Goal: Communication & Community: Answer question/provide support

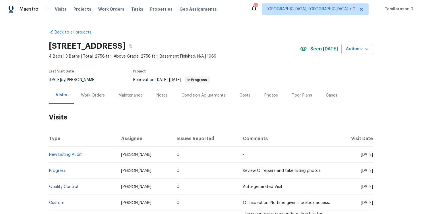
click at [91, 92] on div "Work Orders" at bounding box center [93, 95] width 38 height 17
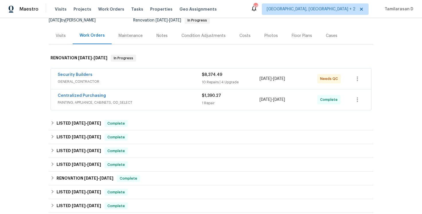
scroll to position [94, 0]
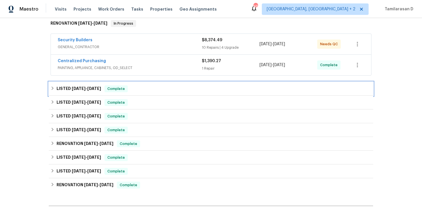
click at [80, 88] on span "8/27/25" at bounding box center [79, 89] width 14 height 4
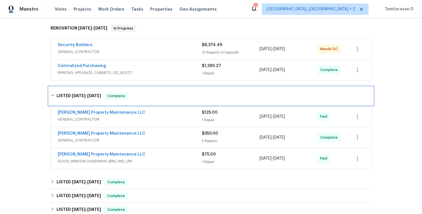
scroll to position [95, 0]
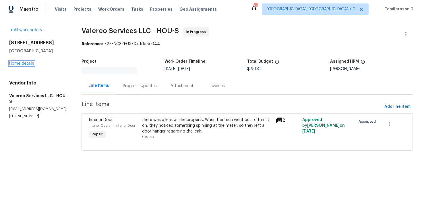
click at [24, 63] on link "Home details" at bounding box center [21, 63] width 25 height 4
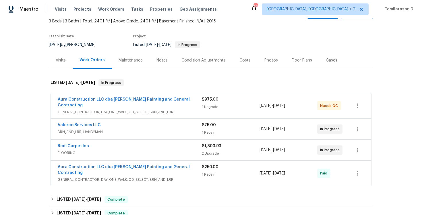
click at [328, 62] on div "Cases" at bounding box center [331, 60] width 11 height 6
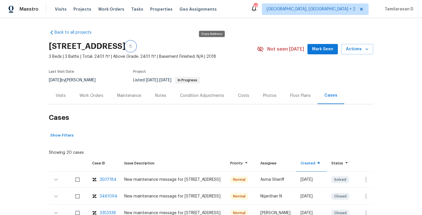
click at [132, 45] on icon "button" at bounding box center [130, 45] width 3 height 3
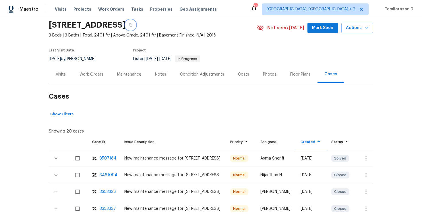
scroll to position [53, 0]
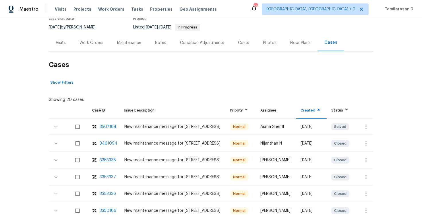
click at [92, 45] on div "Work Orders" at bounding box center [91, 43] width 24 height 6
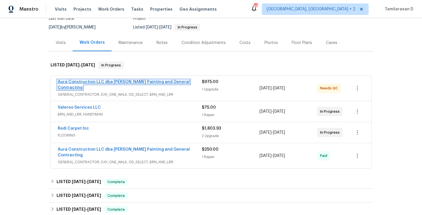
click at [118, 82] on link "Aura Construction LLC dba Logan's Painting and General Contracting" at bounding box center [124, 85] width 132 height 10
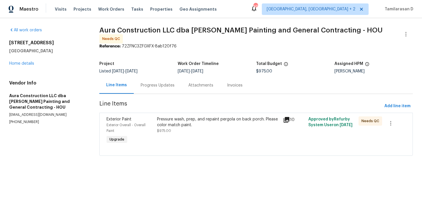
click at [155, 78] on div "Progress Updates" at bounding box center [158, 85] width 48 height 17
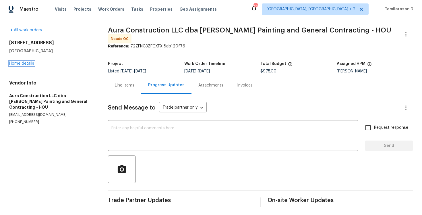
click at [26, 62] on link "Home details" at bounding box center [21, 63] width 25 height 4
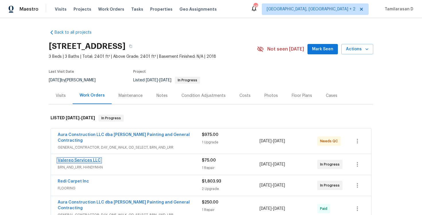
click at [90, 158] on link "Valereo Services LLC" at bounding box center [79, 160] width 43 height 4
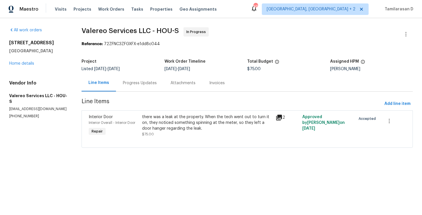
click at [189, 126] on div "there was a leak at the property. When the tech went out to turn it on, they no…" at bounding box center [207, 122] width 130 height 17
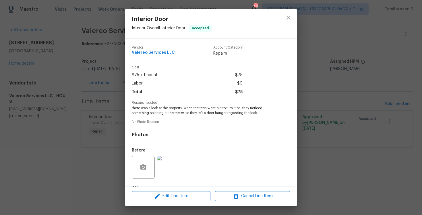
scroll to position [35, 0]
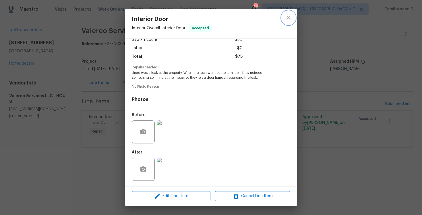
click at [290, 18] on icon "close" at bounding box center [288, 17] width 7 height 7
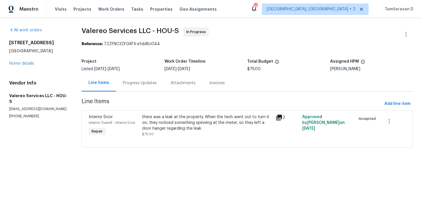
click at [132, 82] on div "Progress Updates" at bounding box center [140, 83] width 34 height 6
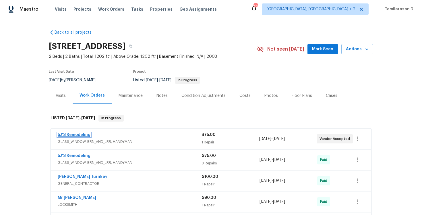
click at [72, 133] on link "5J’S Remodeling" at bounding box center [74, 135] width 33 height 4
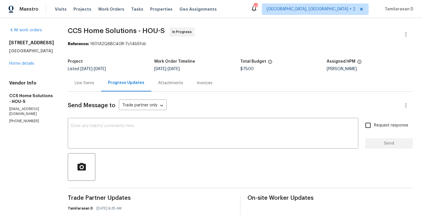
click at [29, 119] on p "(832) 512-4250" at bounding box center [31, 121] width 45 height 5
copy p "(832) 512-4250"
click at [96, 135] on textarea at bounding box center [213, 134] width 284 height 20
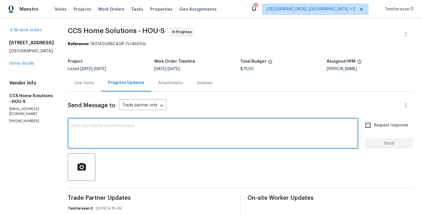
click at [97, 134] on textarea at bounding box center [213, 134] width 284 height 20
paste textarea "This work order needs to be completed by the target date to meet our deadline. …"
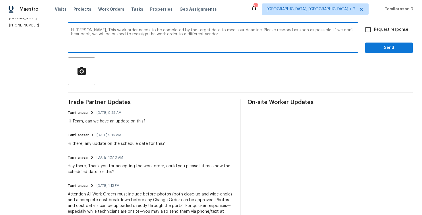
scroll to position [84, 0]
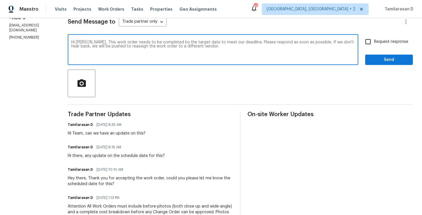
type textarea "Hi Julice, This work order needs to be completed by the target date to meet our…"
click at [367, 40] on input "Request response" at bounding box center [368, 42] width 12 height 12
checkbox input "true"
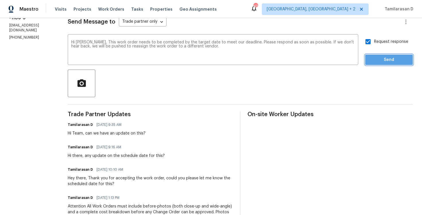
click at [382, 61] on span "Send" at bounding box center [389, 59] width 38 height 7
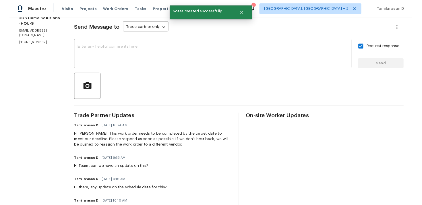
scroll to position [0, 0]
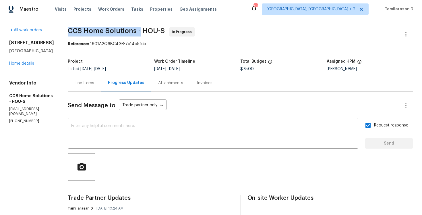
drag, startPoint x: 70, startPoint y: 30, endPoint x: 142, endPoint y: 33, distance: 71.8
click at [142, 33] on span "CCS Home Solutions - HOU-S" at bounding box center [116, 30] width 97 height 7
copy span "CCS Home Solutions -"
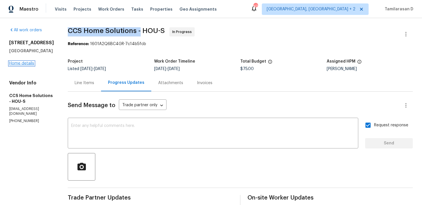
click at [26, 64] on link "Home details" at bounding box center [21, 63] width 25 height 4
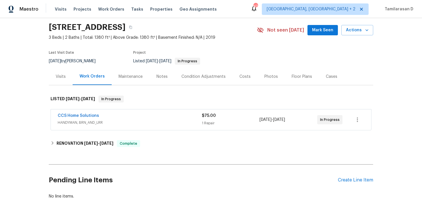
scroll to position [20, 0]
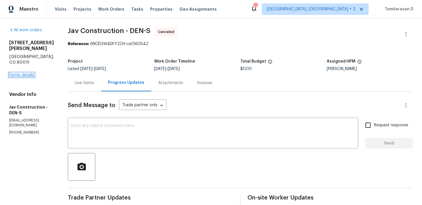
click at [20, 73] on link "Home details" at bounding box center [21, 75] width 25 height 4
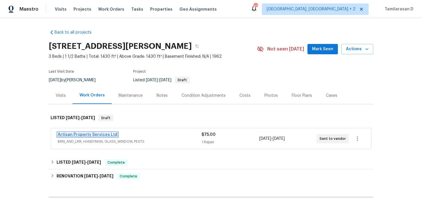
click at [92, 133] on link "Artisan Property Services Ltd" at bounding box center [88, 135] width 60 height 4
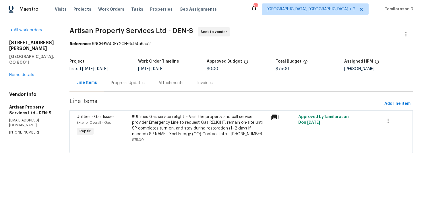
click at [137, 86] on div "Progress Updates" at bounding box center [128, 82] width 48 height 17
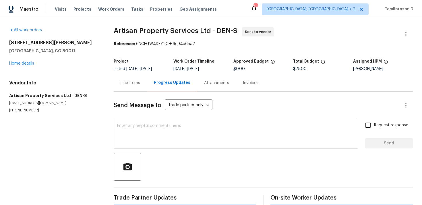
scroll to position [93, 0]
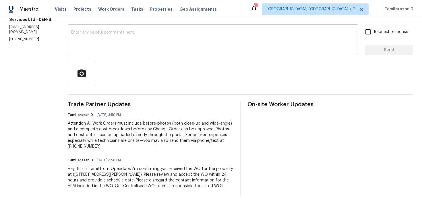
click at [109, 48] on textarea at bounding box center [213, 40] width 284 height 20
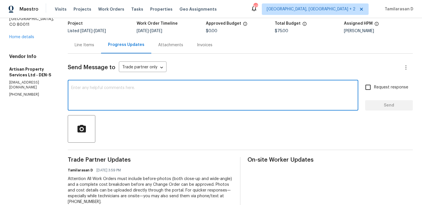
scroll to position [0, 0]
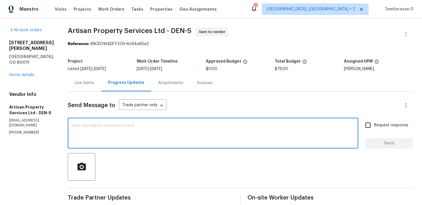
paste textarea "Hello Team, Please confirm your availability by accepting this work order with …"
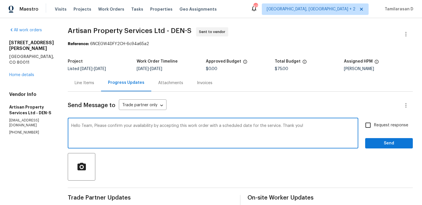
type textarea "Hello Team, Please confirm your availability by accepting this work order with …"
click at [369, 130] on input "Request response" at bounding box center [368, 125] width 12 height 12
checkbox input "true"
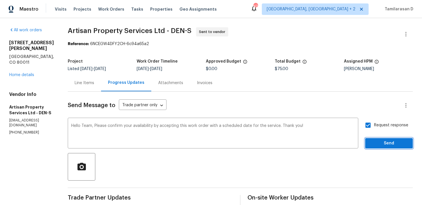
click at [377, 141] on span "Send" at bounding box center [389, 143] width 38 height 7
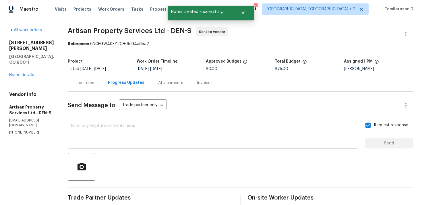
click at [20, 130] on p "(720) 300-8596" at bounding box center [31, 132] width 45 height 5
copy p "(720) 300-8596"
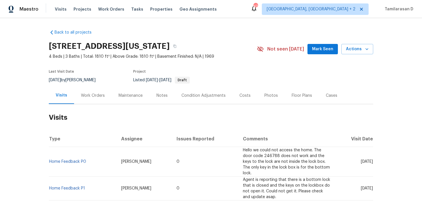
click at [96, 94] on div "Work Orders" at bounding box center [93, 96] width 24 height 6
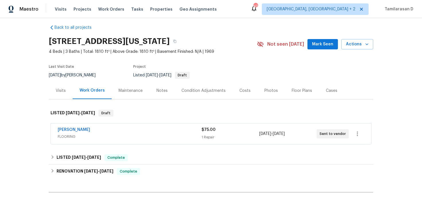
scroll to position [4, 0]
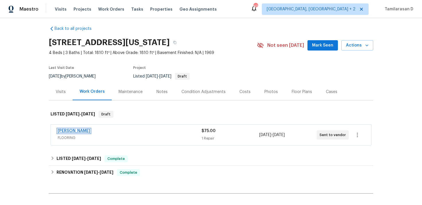
click at [73, 132] on link "[PERSON_NAME]" at bounding box center [74, 131] width 32 height 4
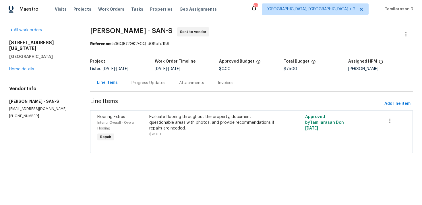
click at [138, 75] on div "Progress Updates" at bounding box center [149, 82] width 48 height 17
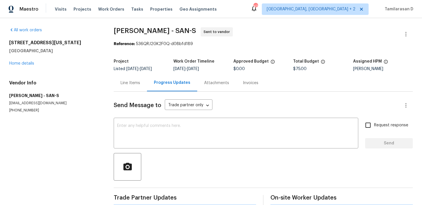
scroll to position [93, 0]
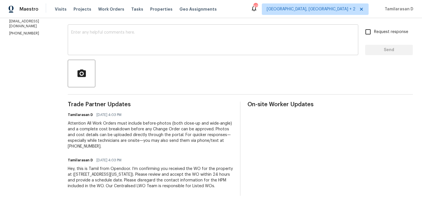
click at [115, 42] on textarea at bounding box center [213, 40] width 284 height 20
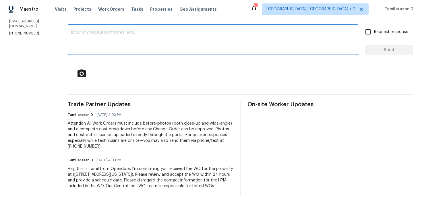
paste textarea "Hello Team, Please confirm your availability by accepting this work order with …"
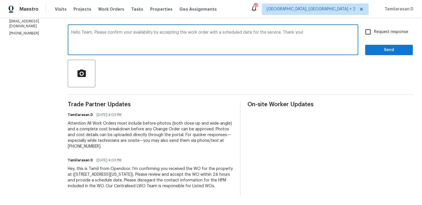
type textarea "Hello Team, Please confirm your availability by accepting this work order with …"
click at [370, 36] on input "Request response" at bounding box center [368, 32] width 12 height 12
checkbox input "true"
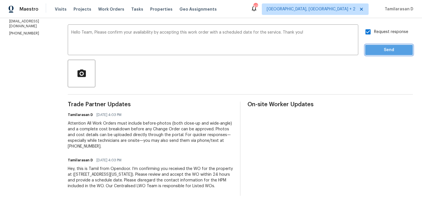
click at [390, 55] on button "Send" at bounding box center [389, 50] width 48 height 11
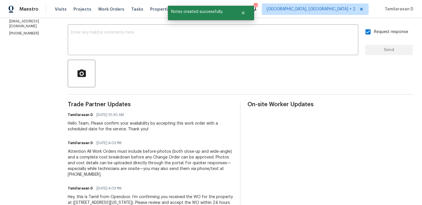
click at [20, 31] on p "[PHONE_NUMBER]" at bounding box center [31, 33] width 45 height 5
copy p "[PHONE_NUMBER]"
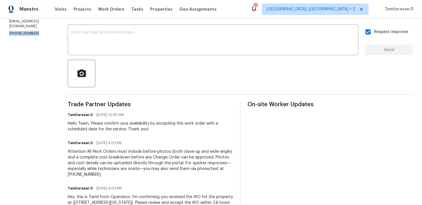
scroll to position [0, 0]
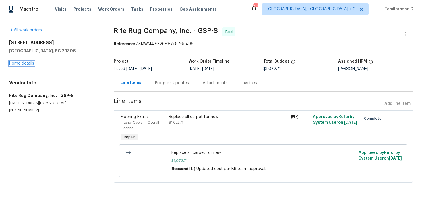
click at [26, 63] on link "Home details" at bounding box center [21, 63] width 25 height 4
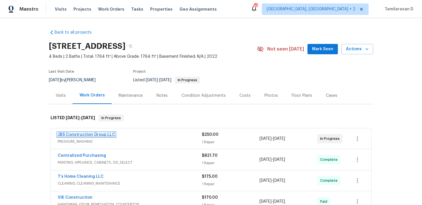
click at [86, 136] on link "JBS Construction Group LLC" at bounding box center [86, 135] width 57 height 4
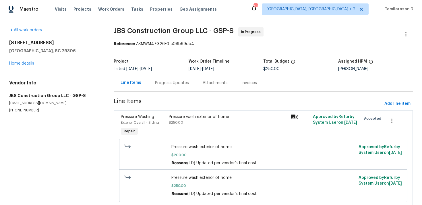
click at [151, 83] on div "Progress Updates" at bounding box center [172, 82] width 48 height 17
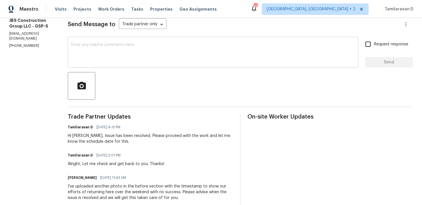
scroll to position [81, 0]
click at [120, 52] on textarea at bounding box center [213, 52] width 284 height 20
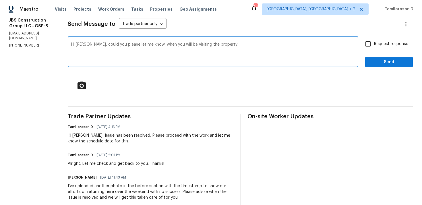
drag, startPoint x: 164, startPoint y: 45, endPoint x: 361, endPoint y: 58, distance: 197.6
click at [361, 58] on div "Hi [PERSON_NAME], could you please let me know, when you will be visiting the p…" at bounding box center [240, 52] width 345 height 29
click at [281, 53] on textarea "Hi [PERSON_NAME], could you please let me know, when you will be visiting the p…" at bounding box center [213, 52] width 284 height 20
drag, startPoint x: 196, startPoint y: 44, endPoint x: 366, endPoint y: 59, distance: 170.5
click at [366, 59] on div "Hi [PERSON_NAME], could you please let me know, when you will be visiting the p…" at bounding box center [240, 52] width 345 height 29
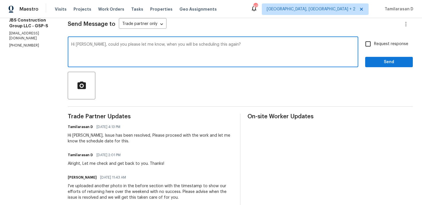
click at [288, 46] on textarea "Hi [PERSON_NAME], could you please let me know, when you will be scheduling thi…" at bounding box center [213, 52] width 284 height 20
paste textarea "let me know when you’re planning to schedule"
type textarea "Hi [PERSON_NAME], could you let me know when you’re planning to schedule this a…"
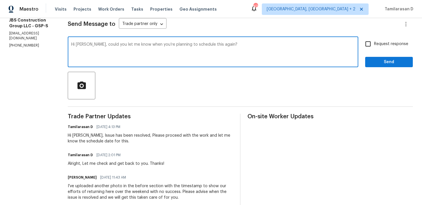
click at [370, 49] on input "Request response" at bounding box center [368, 44] width 12 height 12
checkbox input "true"
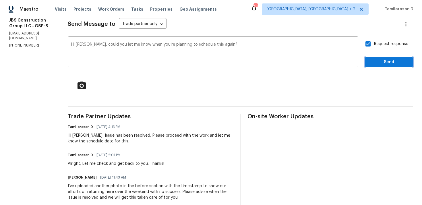
click at [389, 61] on span "Send" at bounding box center [389, 62] width 38 height 7
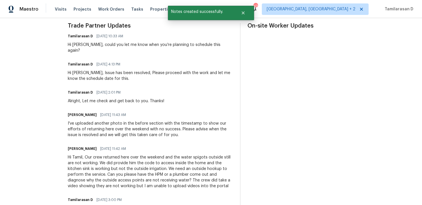
scroll to position [0, 0]
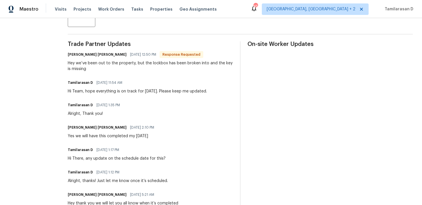
scroll to position [152, 0]
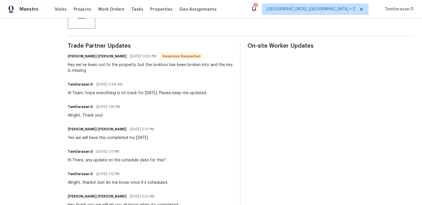
click at [115, 95] on div "Hi Team, hope everything is on track for [DATE]. Please keep me updated." at bounding box center [137, 93] width 139 height 6
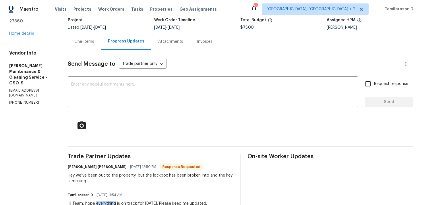
scroll to position [0, 0]
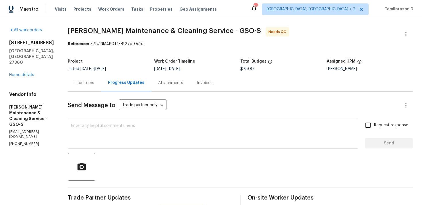
click at [90, 82] on div "Line Items" at bounding box center [85, 83] width 20 height 6
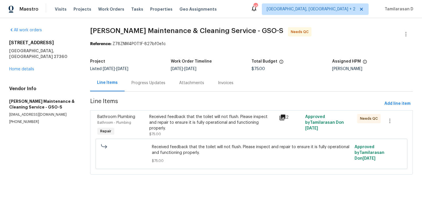
click at [159, 125] on div "Received feedback that the toilet will not flush. Please inspect and repair to …" at bounding box center [212, 125] width 127 height 23
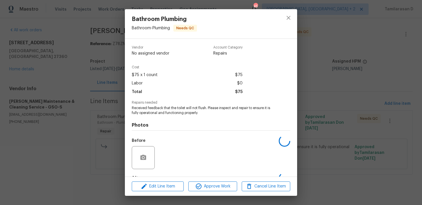
scroll to position [36, 0]
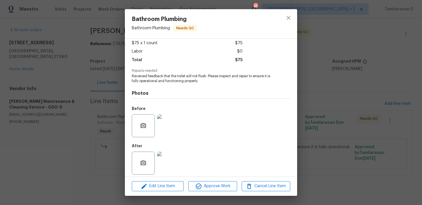
click at [164, 152] on img at bounding box center [168, 163] width 23 height 23
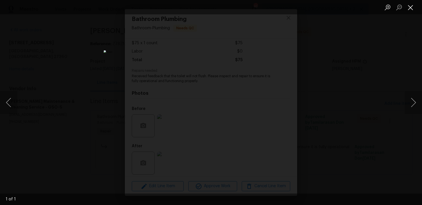
click at [410, 6] on button "Close lightbox" at bounding box center [410, 7] width 11 height 10
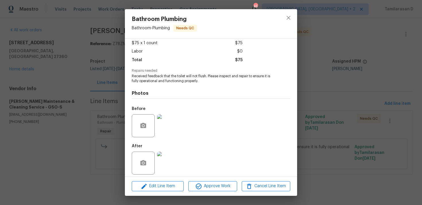
scroll to position [0, 0]
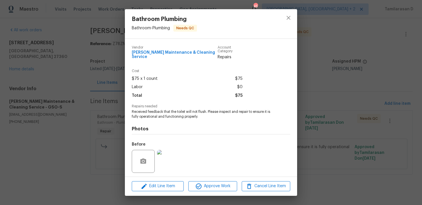
click at [118, 80] on div "Bathroom Plumbing Bathroom - Plumbing Needs QC Vendor Baker's Maintenance & Cle…" at bounding box center [211, 102] width 422 height 205
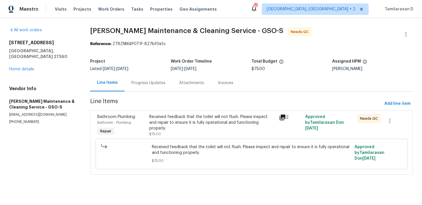
click at [138, 83] on div "Progress Updates" at bounding box center [148, 83] width 34 height 6
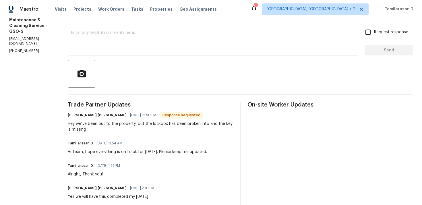
scroll to position [93, 0]
click at [96, 128] on div "Hey we’ve been out to the property, but the lockbox has been broken into and th…" at bounding box center [150, 126] width 165 height 11
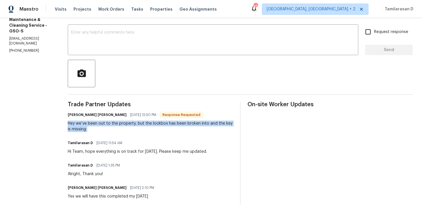
scroll to position [0, 0]
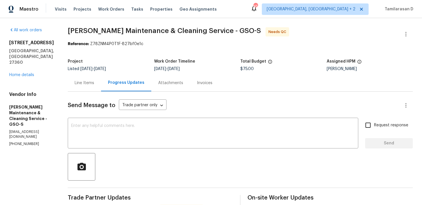
click at [87, 81] on div "Line Items" at bounding box center [85, 83] width 20 height 6
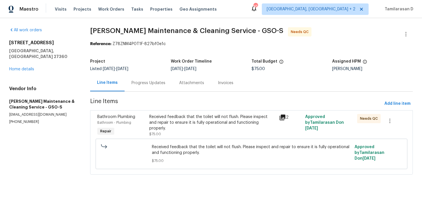
click at [134, 87] on div "Progress Updates" at bounding box center [149, 82] width 48 height 17
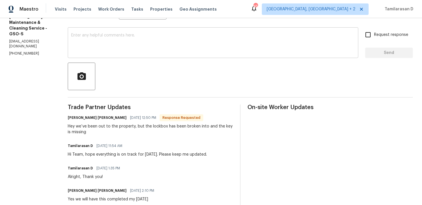
scroll to position [92, 0]
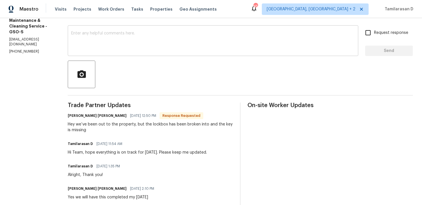
click at [102, 48] on textarea at bounding box center [213, 41] width 284 height 20
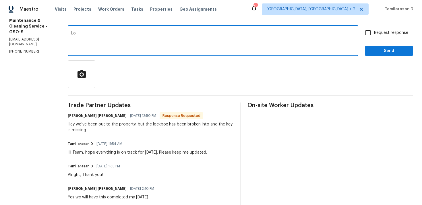
type textarea "L"
type textarea "let me check with my team on this. Thanks!"
click at [378, 49] on span "Send" at bounding box center [389, 50] width 38 height 7
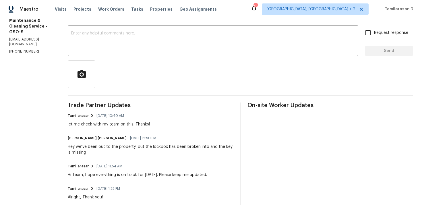
scroll to position [0, 0]
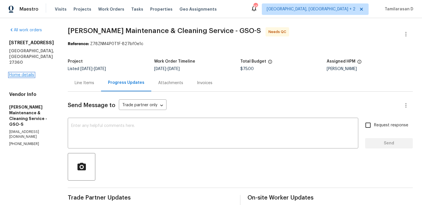
click at [30, 73] on link "Home details" at bounding box center [21, 75] width 25 height 4
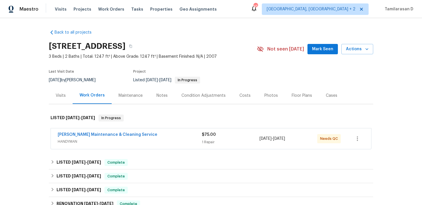
click at [88, 138] on div "Baker's Maintenance & Cleaning Service" at bounding box center [130, 135] width 144 height 7
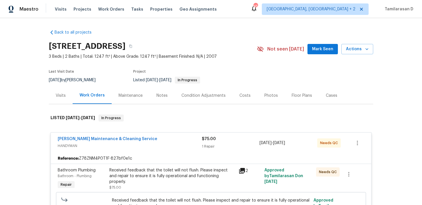
click at [129, 183] on div "Received feedback that the toilet will not flush. Please inspect and repair to …" at bounding box center [172, 178] width 126 height 23
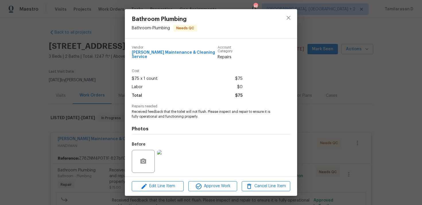
click at [163, 105] on div "Repairs needed Received feedback that the toilet will not flush. Please inspect…" at bounding box center [211, 111] width 158 height 15
click at [156, 109] on span "Received feedback that the toilet will not flush. Please inspect and repair to …" at bounding box center [203, 114] width 143 height 10
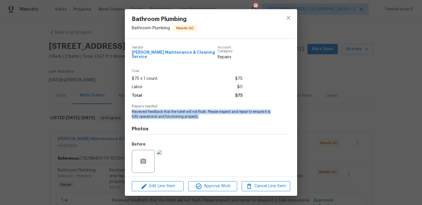
click at [156, 109] on span "Received feedback that the toilet will not flush. Please inspect and repair to …" at bounding box center [203, 114] width 143 height 10
copy span "Received feedback that the toilet will not flush. Please inspect and repair to …"
click at [94, 119] on div "Bathroom Plumbing Bathroom - Plumbing Needs QC Vendor Baker's Maintenance & Cle…" at bounding box center [211, 102] width 422 height 205
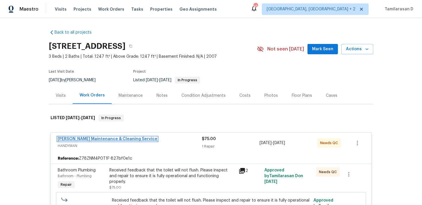
click at [121, 138] on link "Baker's Maintenance & Cleaning Service" at bounding box center [108, 139] width 100 height 4
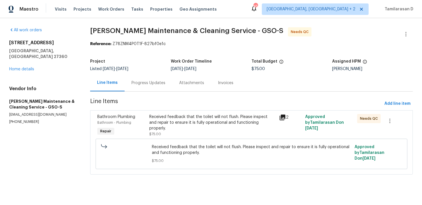
click at [145, 83] on div "Progress Updates" at bounding box center [148, 83] width 34 height 6
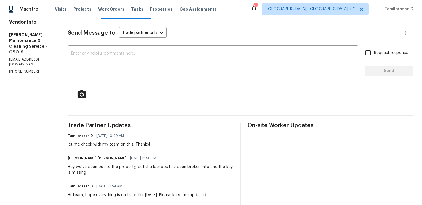
scroll to position [156, 0]
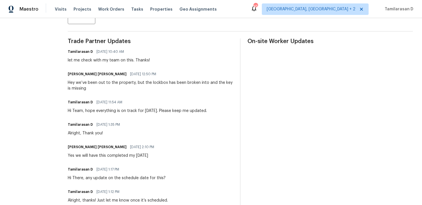
click at [90, 85] on div "Hey we’ve been out to the property, but the lockbox has been broken into and th…" at bounding box center [150, 85] width 165 height 11
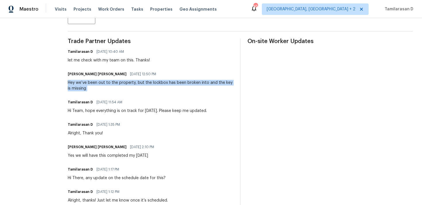
copy div "Hey we’ve been out to the property, but the lockbox has been broken into and th…"
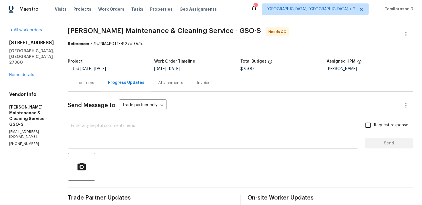
click at [23, 67] on div "All work orders 1312 Unity St Thomasville, NC 27360 Home details Vendor Info Ba…" at bounding box center [31, 86] width 45 height 119
click at [24, 73] on link "Home details" at bounding box center [21, 75] width 25 height 4
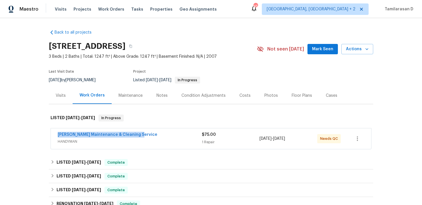
drag, startPoint x: 138, startPoint y: 136, endPoint x: 51, endPoint y: 132, distance: 87.9
click at [51, 132] on div "Baker's Maintenance & Cleaning Service HANDYMAN $75.00 1 Repair 9/11/2025 - 9/1…" at bounding box center [211, 138] width 321 height 21
copy link "Baker's Maintenance & Cleaning Service"
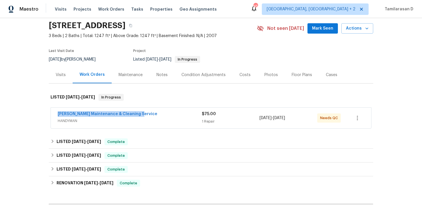
scroll to position [40, 0]
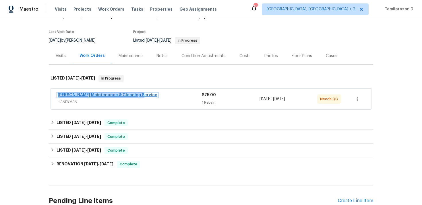
click at [91, 97] on link "Baker's Maintenance & Cleaning Service" at bounding box center [108, 95] width 100 height 4
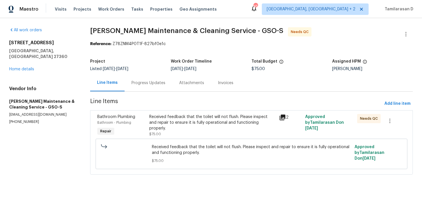
click at [145, 76] on div "Progress Updates" at bounding box center [149, 82] width 48 height 17
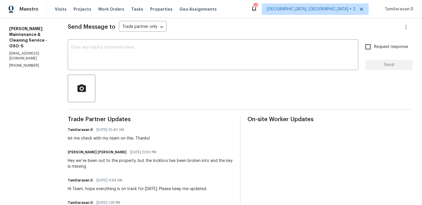
scroll to position [87, 0]
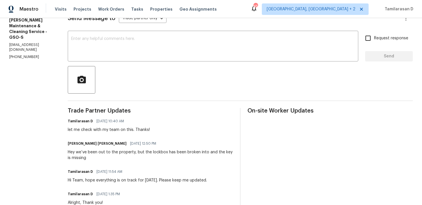
click at [98, 150] on div "Hey we’ve been out to the property, but the lockbox has been broken into and th…" at bounding box center [150, 154] width 165 height 11
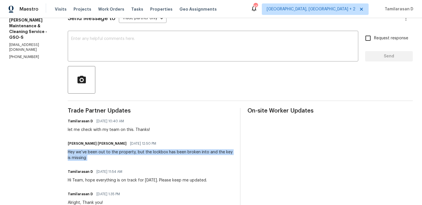
copy div "Hey we’ve been out to the property, but the lockbox has been broken into and th…"
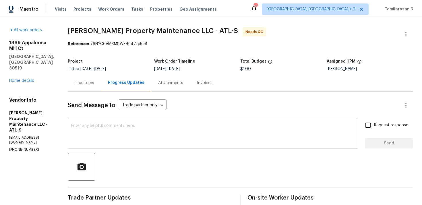
click at [22, 147] on p "[PHONE_NUMBER]" at bounding box center [31, 149] width 45 height 5
copy p "[PHONE_NUMBER]"
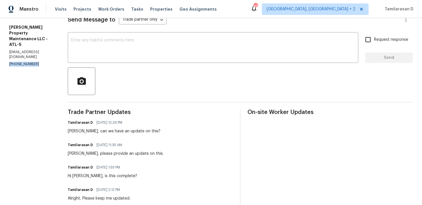
scroll to position [76, 0]
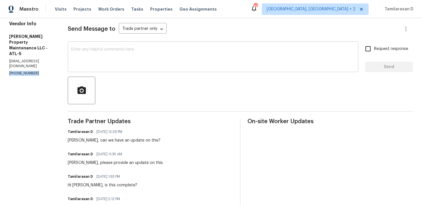
click at [97, 72] on div "x ​" at bounding box center [213, 57] width 290 height 29
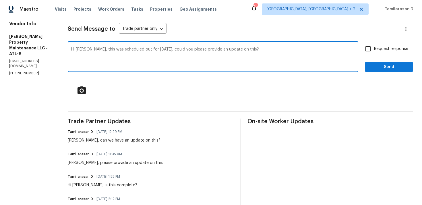
click at [152, 47] on div "Hi [PERSON_NAME], this was scheduled out for [DATE], could you please provide a…" at bounding box center [213, 57] width 290 height 29
click at [150, 48] on textarea "Hi [PERSON_NAME], this was scheduled out for [DATE], could you please provide a…" at bounding box center [213, 57] width 284 height 20
click at [139, 49] on textarea "Hi [PERSON_NAME], this was scheduled out for [DATE], could you please provide a…" at bounding box center [213, 57] width 284 height 20
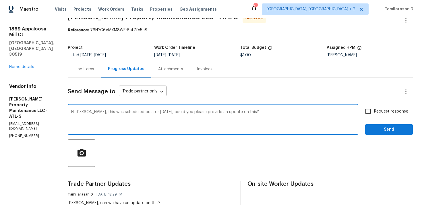
scroll to position [2, 0]
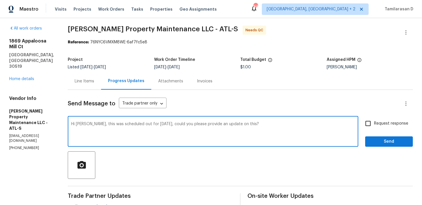
paste textarea "et for [DATE]—could you give me an update on where things stand"
click at [144, 123] on textarea "Hi [PERSON_NAME], this was set for [DATE]—could you give me an update on where …" at bounding box center [213, 132] width 284 height 20
type textarea "Hi [PERSON_NAME], this was set for [DATE], could you give me an update on where…"
click at [259, 118] on div "Hi [PERSON_NAME], this was set for [DATE], could you give me an update on where…" at bounding box center [213, 131] width 290 height 29
click at [250, 125] on textarea "Hi [PERSON_NAME], this was set for [DATE], could you give me an update on where…" at bounding box center [213, 132] width 284 height 20
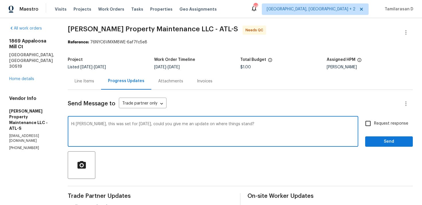
click at [369, 125] on input "Request response" at bounding box center [368, 123] width 12 height 12
checkbox input "true"
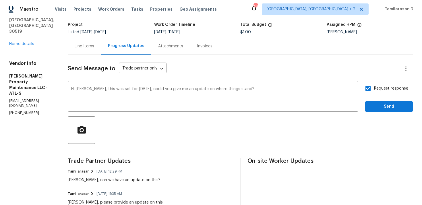
scroll to position [34, 0]
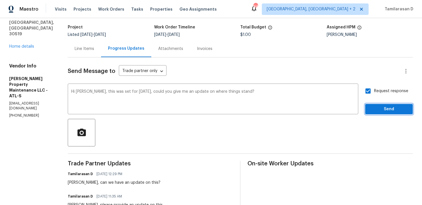
click at [391, 107] on span "Send" at bounding box center [389, 109] width 38 height 7
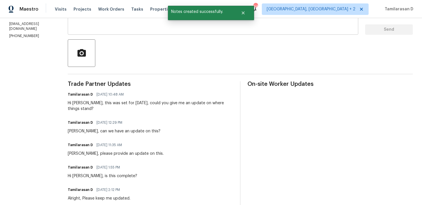
scroll to position [0, 0]
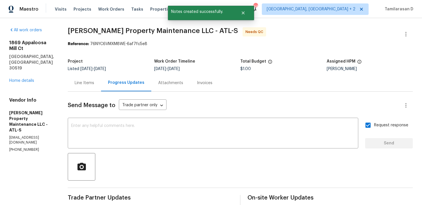
click at [24, 147] on p "[PHONE_NUMBER]" at bounding box center [31, 149] width 45 height 5
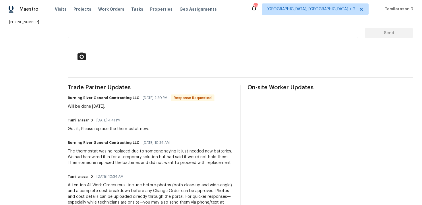
scroll to position [111, 0]
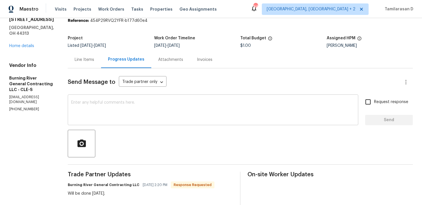
click at [88, 114] on textarea at bounding box center [213, 110] width 284 height 20
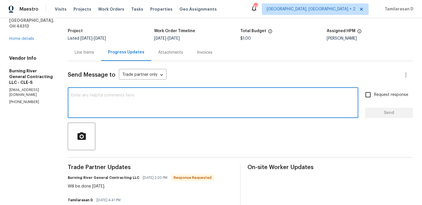
scroll to position [31, 0]
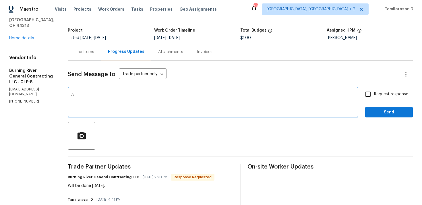
type textarea "A"
type textarea "Alright, Thanks!"
click at [381, 110] on span "Send" at bounding box center [389, 112] width 38 height 7
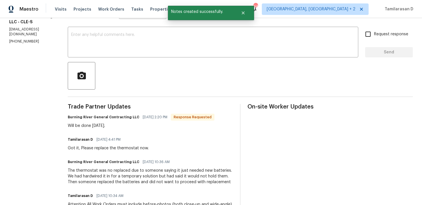
scroll to position [105, 0]
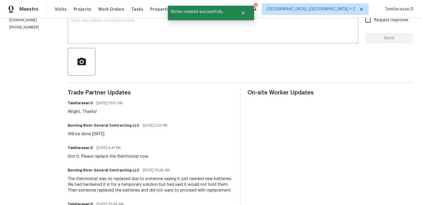
click at [90, 137] on div "Trade Partner Updates Tamilarasan D [DATE] 10:51 AM Alright, Thanks! Burning Ri…" at bounding box center [150, 187] width 165 height 195
copy div "Will be done [DATE]."
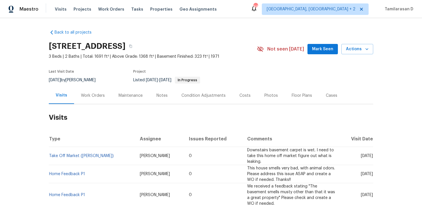
click at [98, 98] on div "Work Orders" at bounding box center [93, 96] width 24 height 6
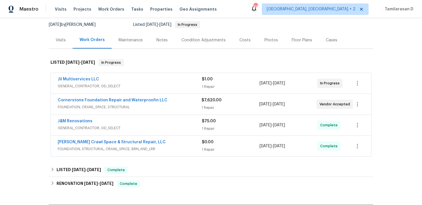
scroll to position [88, 0]
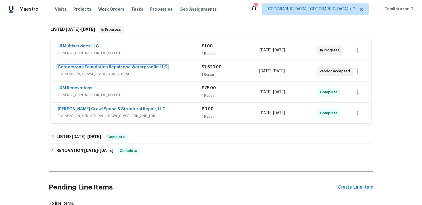
click at [97, 66] on link "Cornerstone Foundation Repair and Waterproofin LLC" at bounding box center [113, 67] width 110 height 4
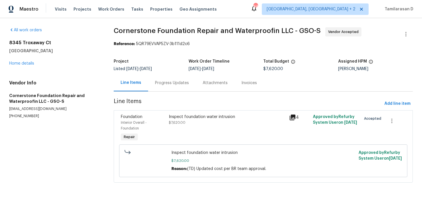
click at [167, 83] on div "Progress Updates" at bounding box center [172, 83] width 34 height 6
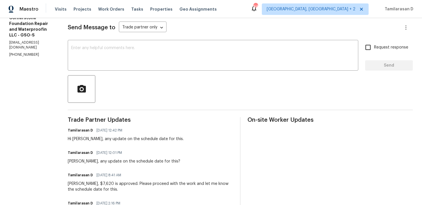
scroll to position [82, 0]
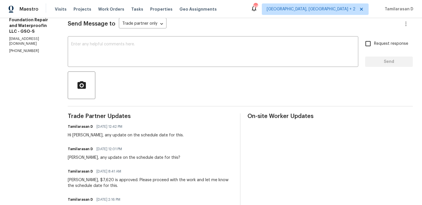
click at [128, 132] on div "Tamilarasan D [DATE] 12:42 PM Hi [PERSON_NAME], any update on the schedule date…" at bounding box center [126, 130] width 116 height 15
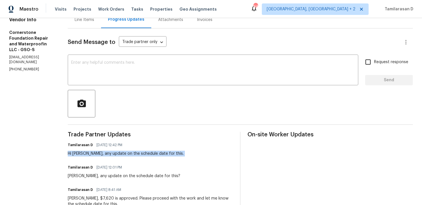
scroll to position [33, 0]
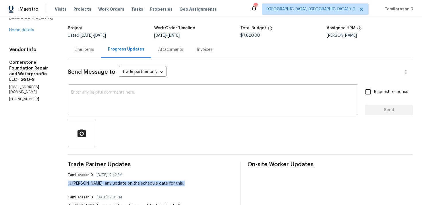
click at [101, 106] on textarea at bounding box center [213, 100] width 284 height 20
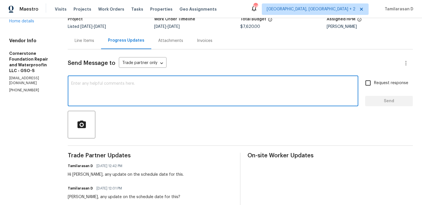
scroll to position [46, 0]
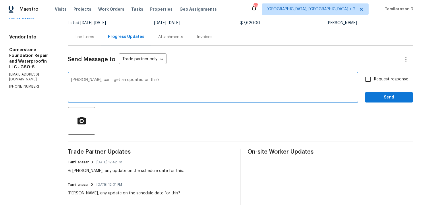
click at [69, 79] on div "[PERSON_NAME], can i get an updated on this? x ​" at bounding box center [213, 87] width 290 height 29
click at [71, 79] on textarea "[PERSON_NAME], can i get an updated on this?" at bounding box center [213, 88] width 284 height 20
click at [150, 79] on textarea "Hello [PERSON_NAME], can i get an updated on this?" at bounding box center [213, 88] width 284 height 20
click at [162, 79] on textarea "Hello [PERSON_NAME], can i get an updated on this?" at bounding box center [213, 88] width 284 height 20
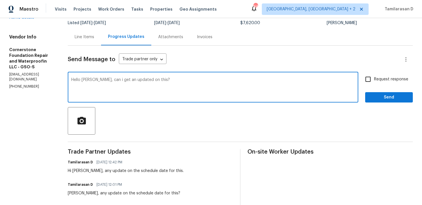
click at [138, 81] on textarea "Hello [PERSON_NAME], can i get an updated on this?" at bounding box center [213, 88] width 284 height 20
click at [165, 78] on textarea "Hello [PERSON_NAME], can i get an update on this?" at bounding box center [213, 88] width 284 height 20
type textarea "Hello [PERSON_NAME], can i get an update on this?"
click at [371, 75] on input "Request response" at bounding box center [368, 79] width 12 height 12
checkbox input "true"
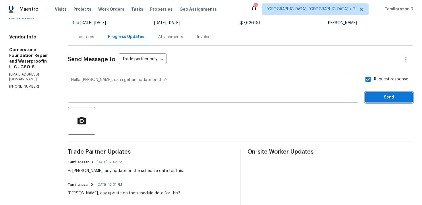
click at [383, 98] on span "Send" at bounding box center [389, 97] width 38 height 7
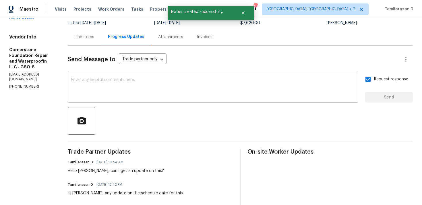
scroll to position [49, 0]
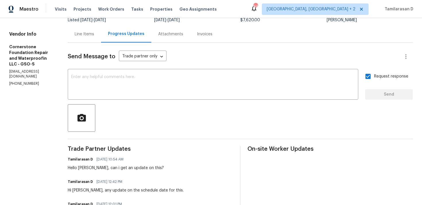
click at [24, 81] on p "[PHONE_NUMBER]" at bounding box center [31, 83] width 45 height 5
copy p "[PHONE_NUMBER]"
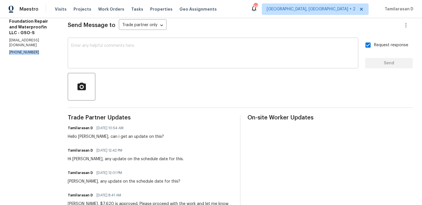
scroll to position [79, 0]
click at [98, 138] on div "Hello [PERSON_NAME], can i get an update on this?" at bounding box center [116, 137] width 96 height 6
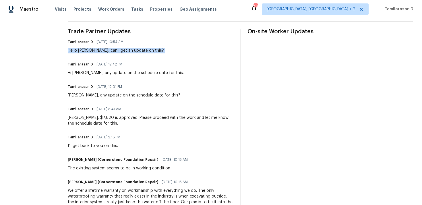
scroll to position [0, 0]
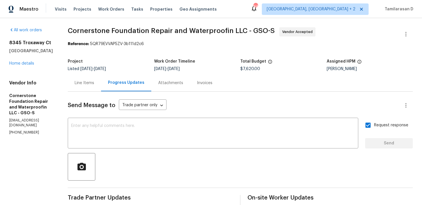
click at [21, 130] on p "[PHONE_NUMBER]" at bounding box center [31, 132] width 45 height 5
copy p "[PHONE_NUMBER]"
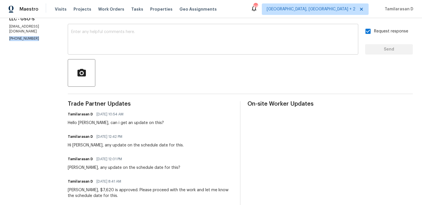
scroll to position [100, 0]
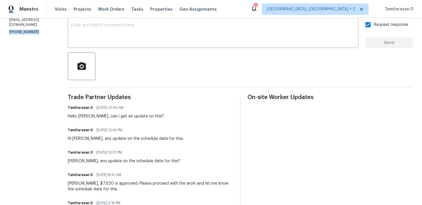
click at [96, 116] on div "Hello [PERSON_NAME], can i get an update on this?" at bounding box center [116, 116] width 96 height 6
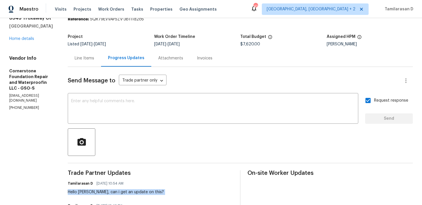
scroll to position [0, 0]
